Goal: Transaction & Acquisition: Subscribe to service/newsletter

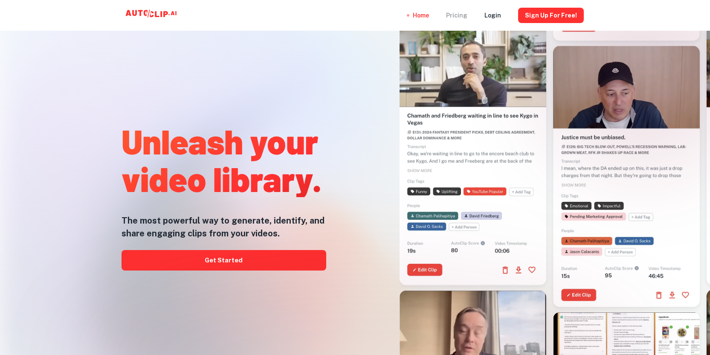
click at [466, 18] on div "Pricing" at bounding box center [456, 15] width 21 height 31
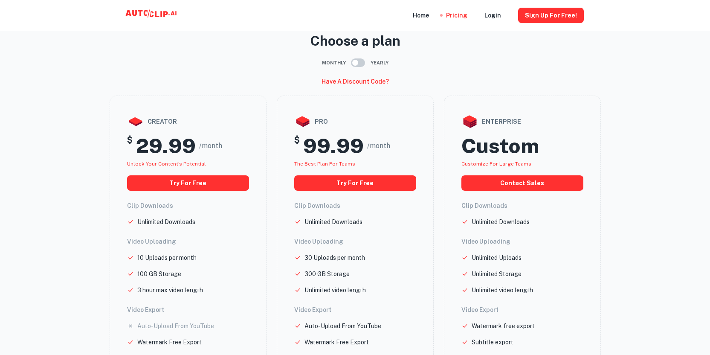
scroll to position [23, 0]
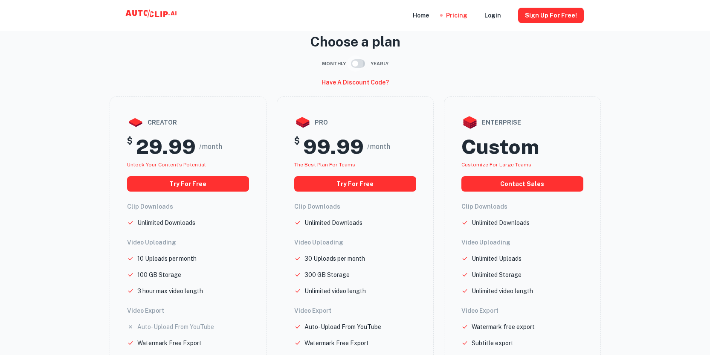
click at [360, 64] on input "checkbox" at bounding box center [355, 63] width 49 height 16
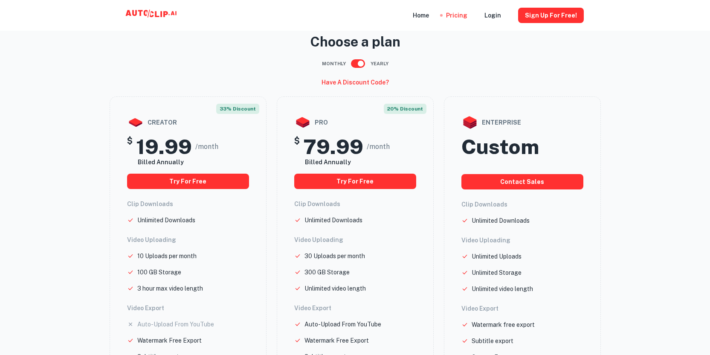
click at [360, 64] on input "checkbox" at bounding box center [361, 63] width 49 height 16
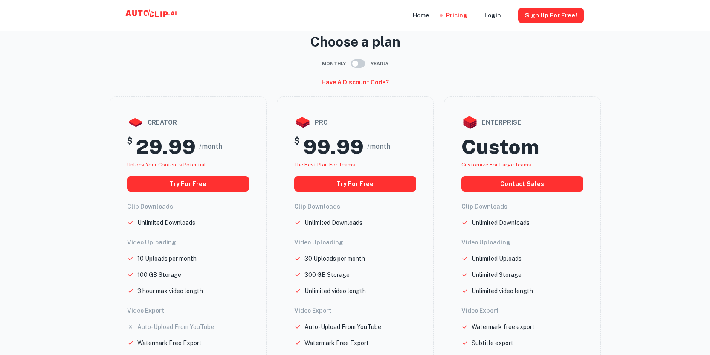
click at [360, 64] on input "checkbox" at bounding box center [355, 63] width 49 height 16
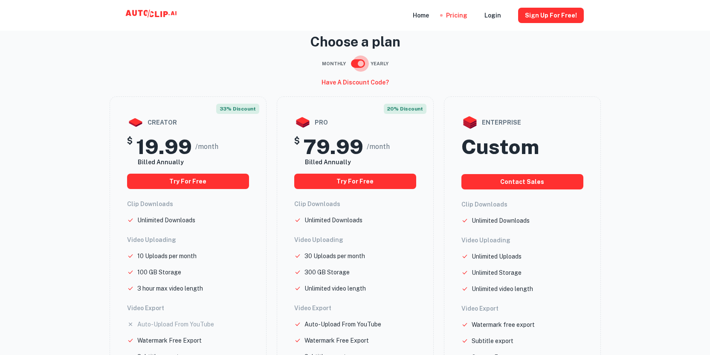
click at [360, 64] on input "checkbox" at bounding box center [361, 63] width 49 height 16
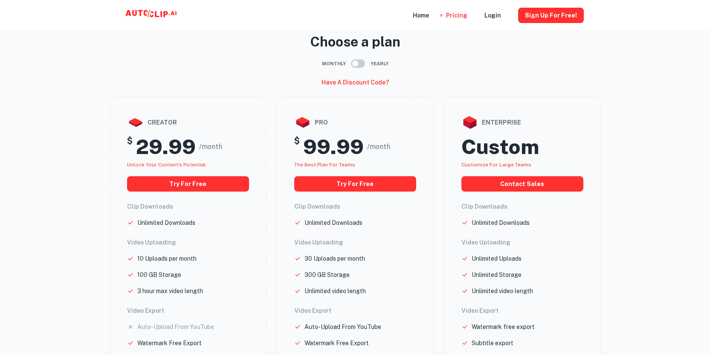
click at [360, 64] on input "checkbox" at bounding box center [355, 63] width 49 height 16
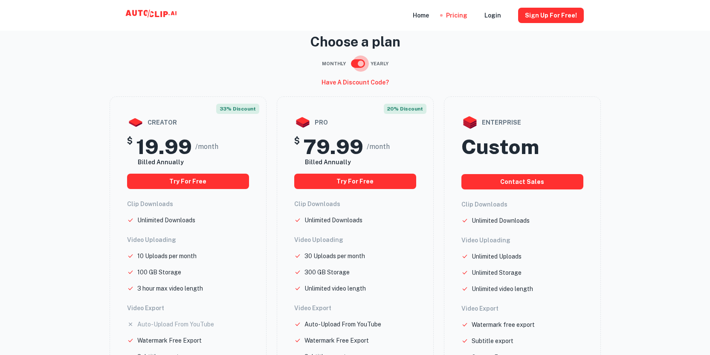
click at [360, 64] on input "checkbox" at bounding box center [361, 63] width 49 height 16
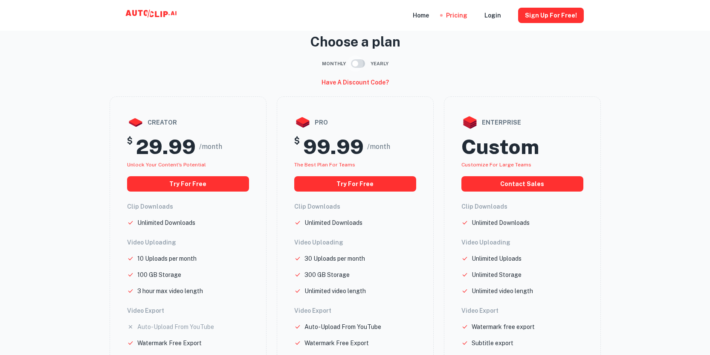
click at [360, 64] on input "checkbox" at bounding box center [355, 63] width 49 height 16
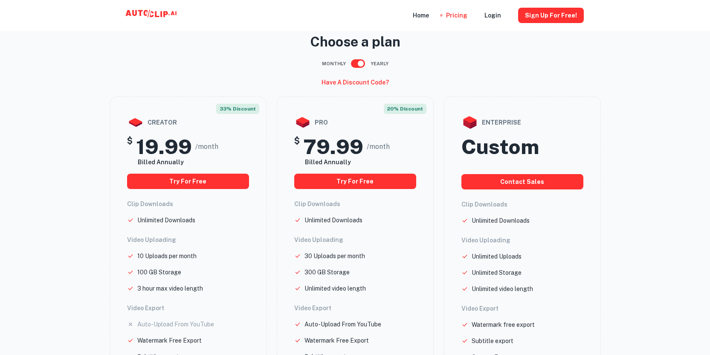
click at [360, 64] on input "checkbox" at bounding box center [361, 63] width 49 height 16
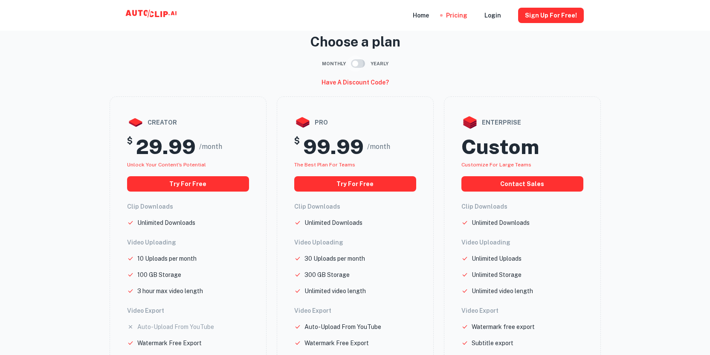
click at [360, 64] on input "checkbox" at bounding box center [355, 63] width 49 height 16
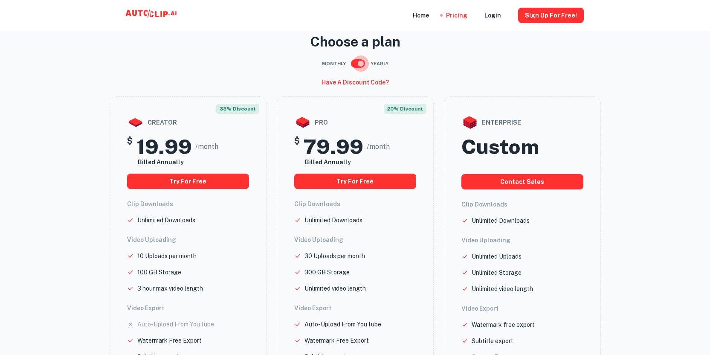
click at [360, 64] on input "checkbox" at bounding box center [361, 63] width 49 height 16
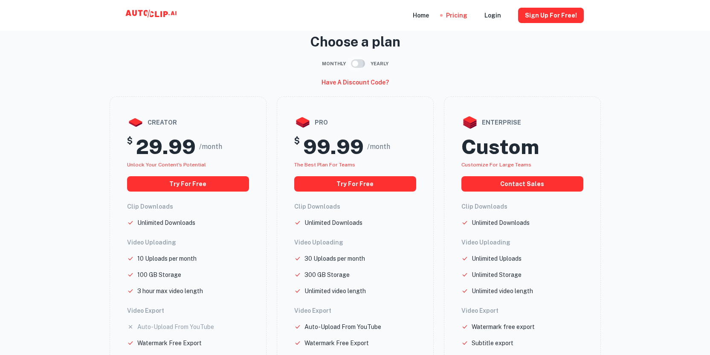
click at [360, 64] on input "checkbox" at bounding box center [355, 63] width 49 height 16
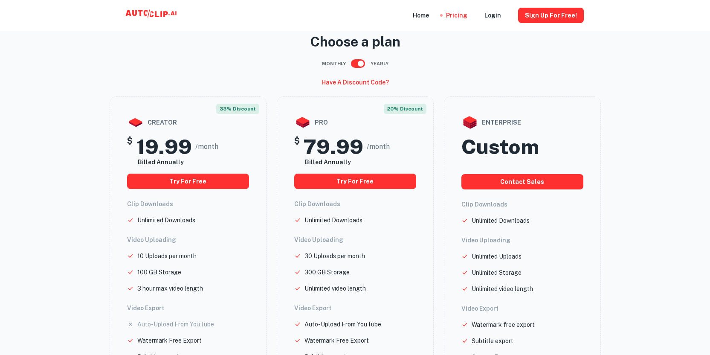
click at [360, 64] on input "checkbox" at bounding box center [361, 63] width 49 height 16
checkbox input "false"
